Goal: Transaction & Acquisition: Obtain resource

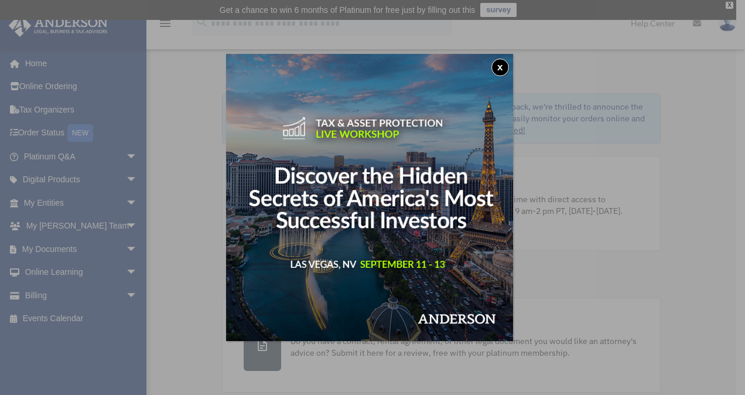
click at [507, 66] on button "x" at bounding box center [500, 68] width 18 height 18
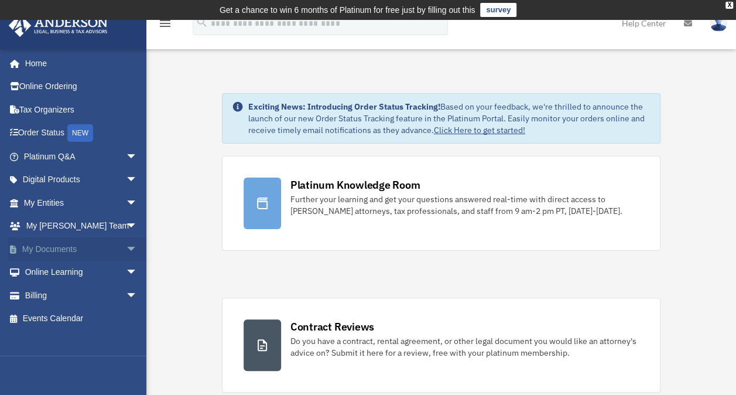
click at [126, 248] on span "arrow_drop_down" at bounding box center [137, 249] width 23 height 24
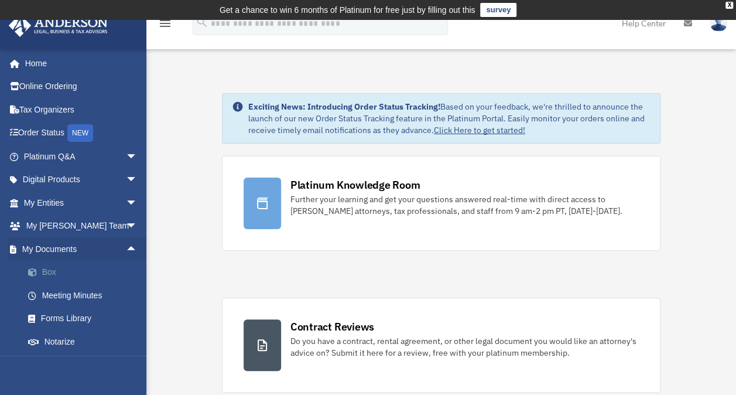
click at [49, 269] on link "Box" at bounding box center [85, 272] width 139 height 23
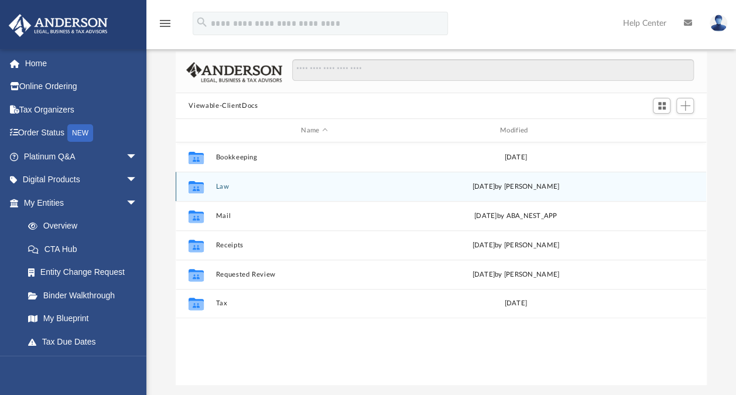
scroll to position [74, 0]
click at [221, 186] on button "Law" at bounding box center [314, 188] width 197 height 8
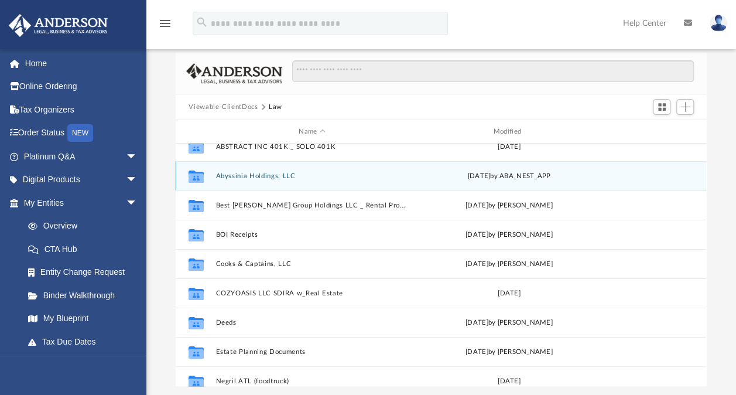
scroll to position [76, 0]
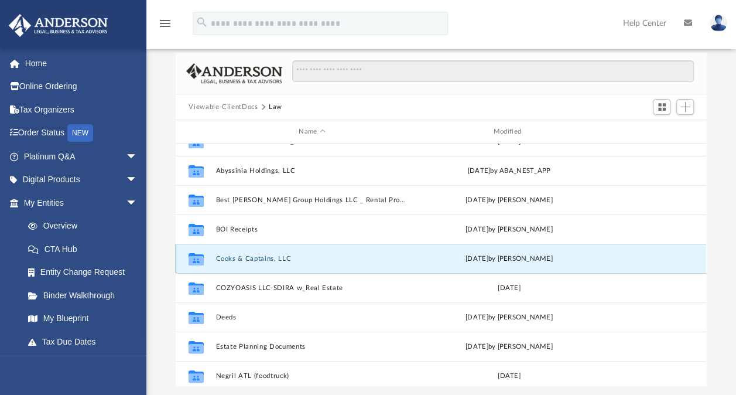
click at [251, 258] on button "Cooks & Captains, LLC" at bounding box center [312, 259] width 192 height 8
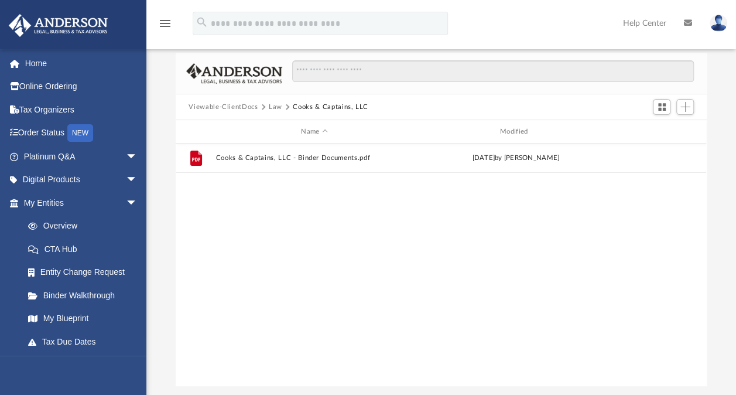
scroll to position [0, 0]
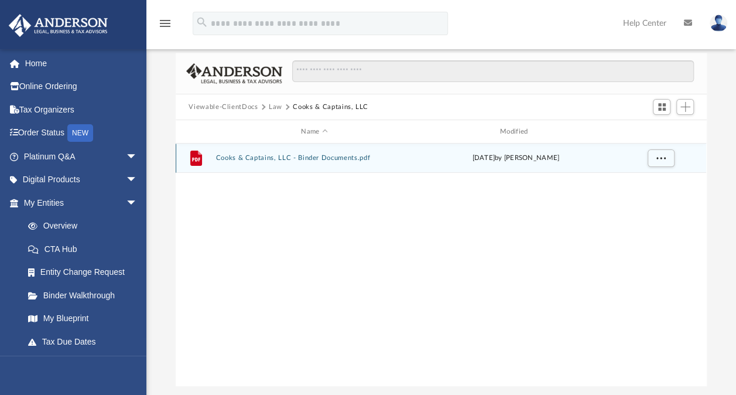
click at [261, 159] on button "Cooks & Captains, LLC - Binder Documents.pdf" at bounding box center [314, 158] width 197 height 8
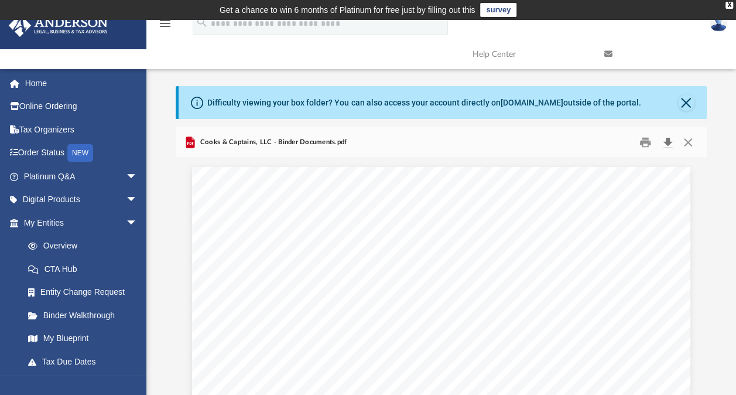
click at [668, 142] on button "Download" at bounding box center [667, 143] width 21 height 18
